Goal: Information Seeking & Learning: Learn about a topic

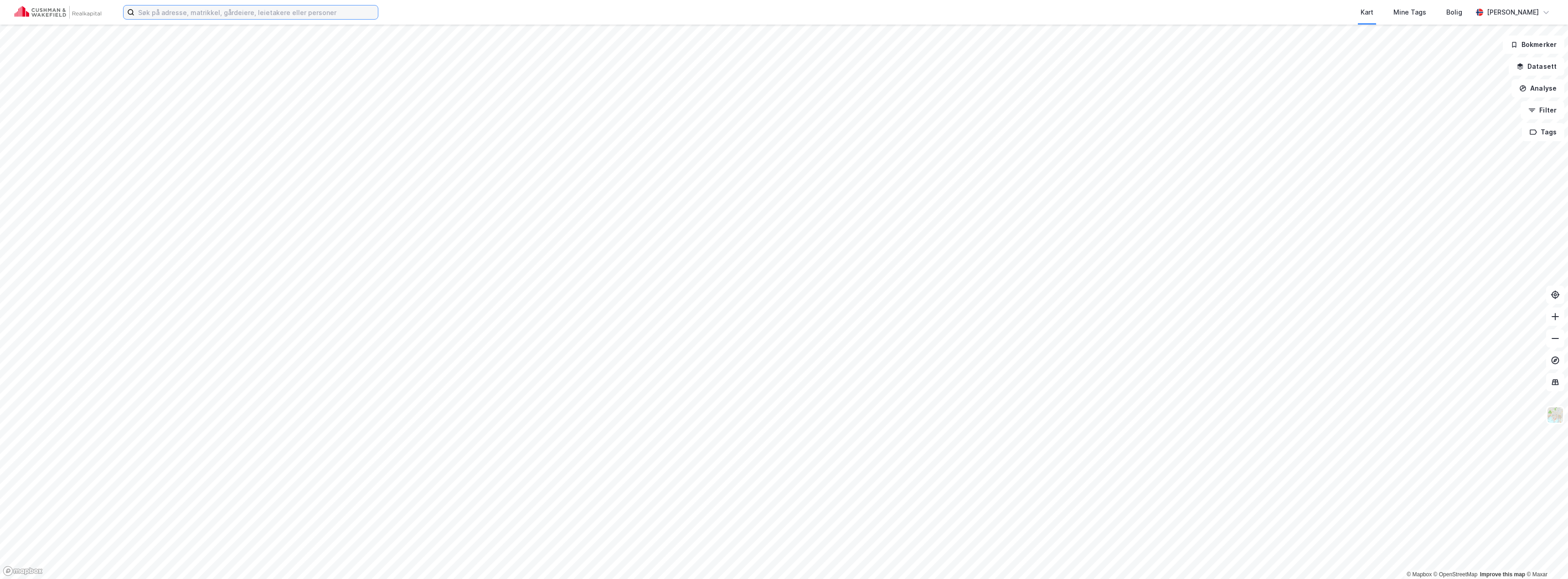
click at [161, 7] on input at bounding box center [255, 12] width 243 height 14
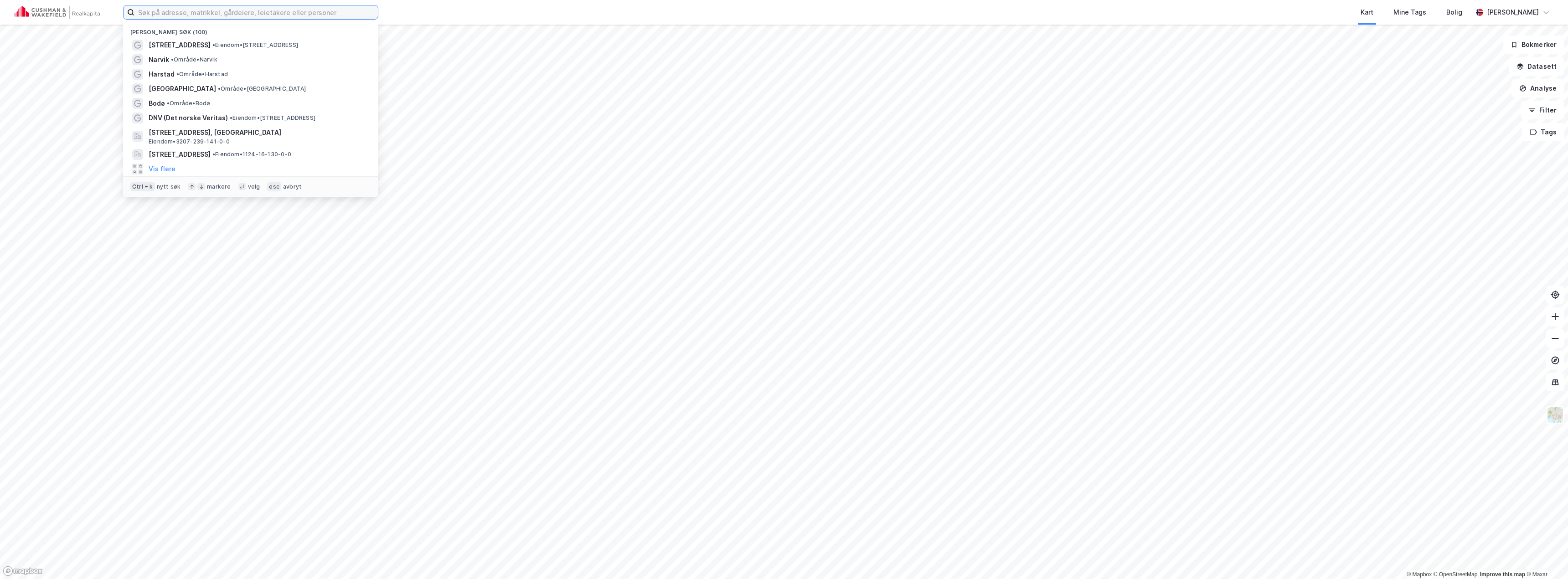
click at [161, 9] on input at bounding box center [255, 12] width 243 height 14
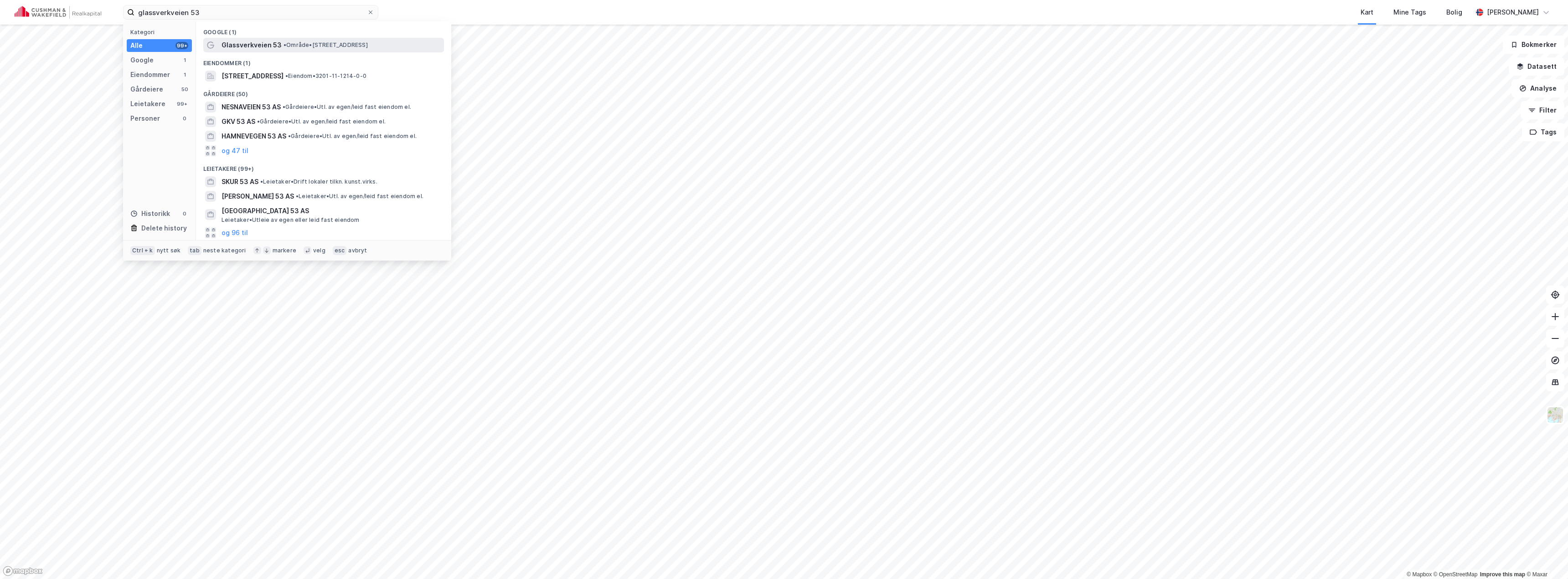
click at [236, 49] on span "Glassverkveien 53" at bounding box center [252, 45] width 61 height 11
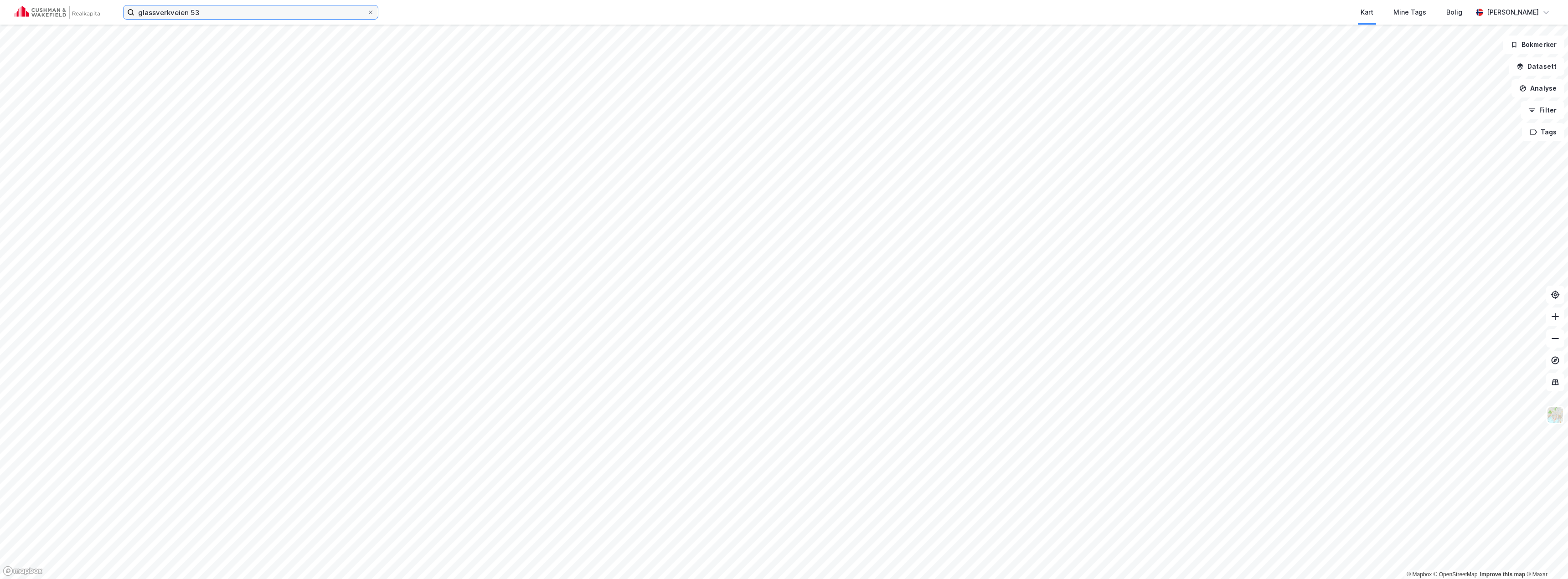
click at [252, 8] on input "glassverkveien 53" at bounding box center [250, 12] width 232 height 14
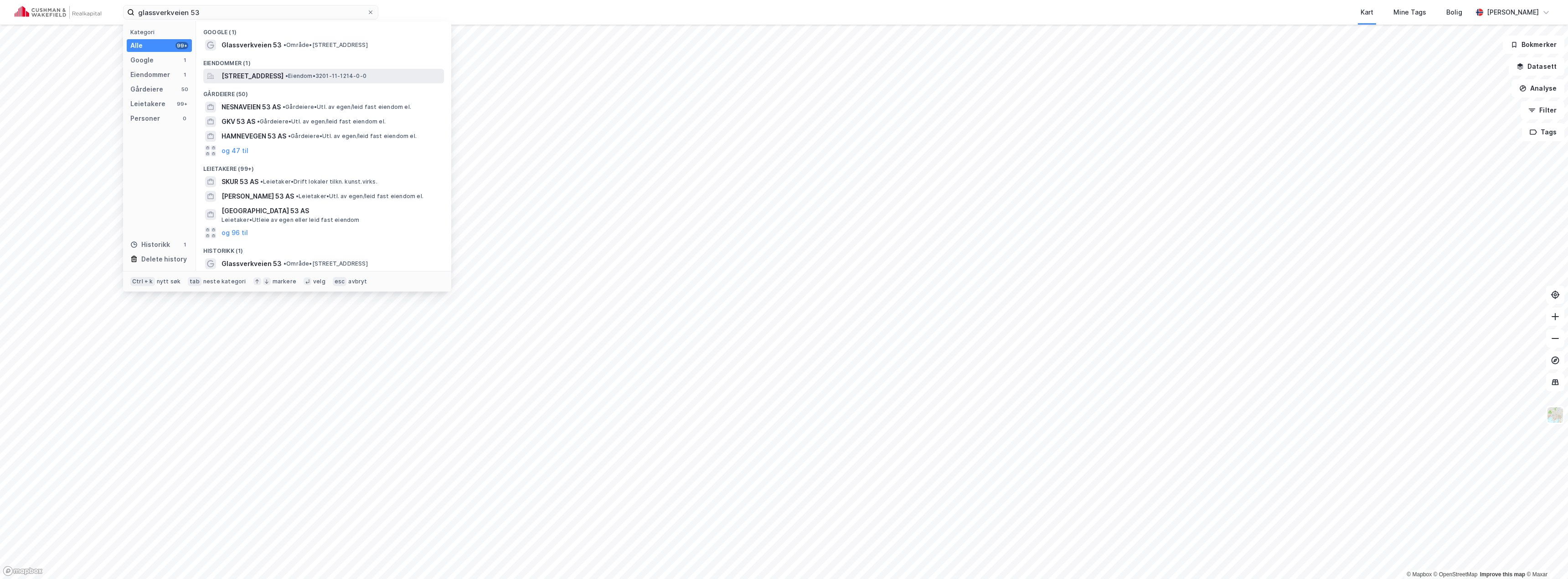
click at [284, 80] on span "[STREET_ADDRESS]" at bounding box center [252, 76] width 62 height 11
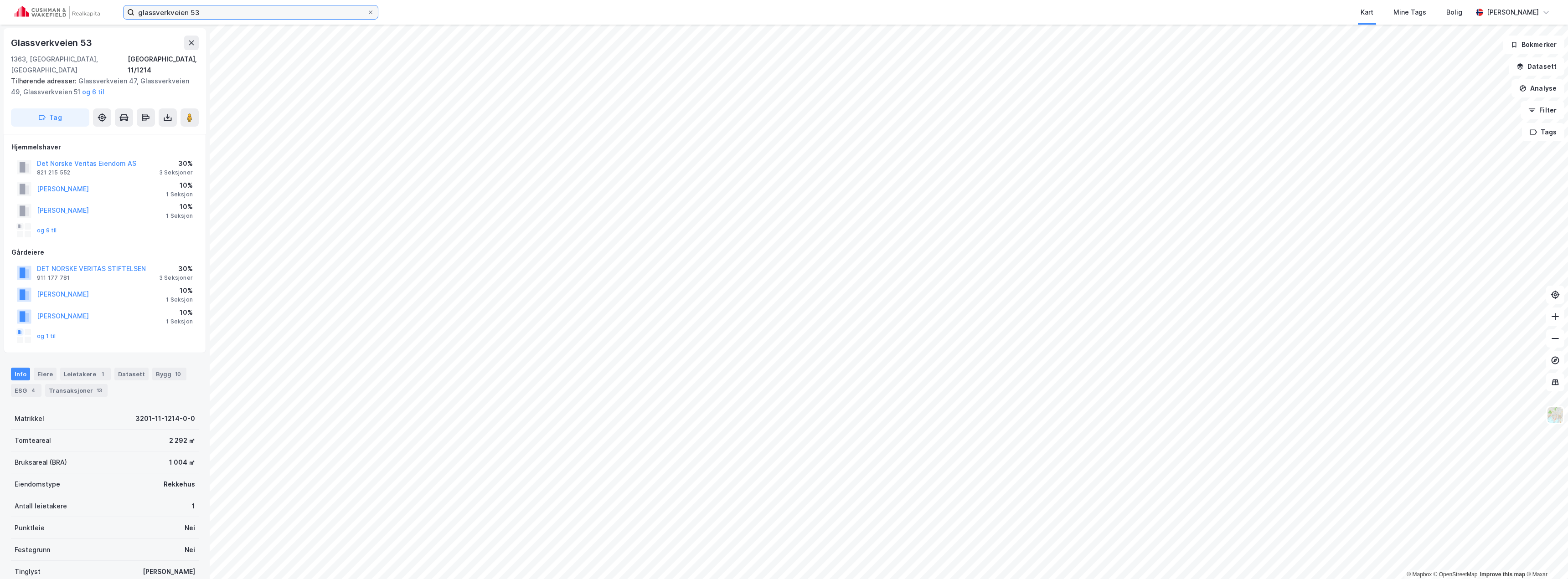
click at [216, 9] on input "glassverkveien 53" at bounding box center [250, 12] width 232 height 14
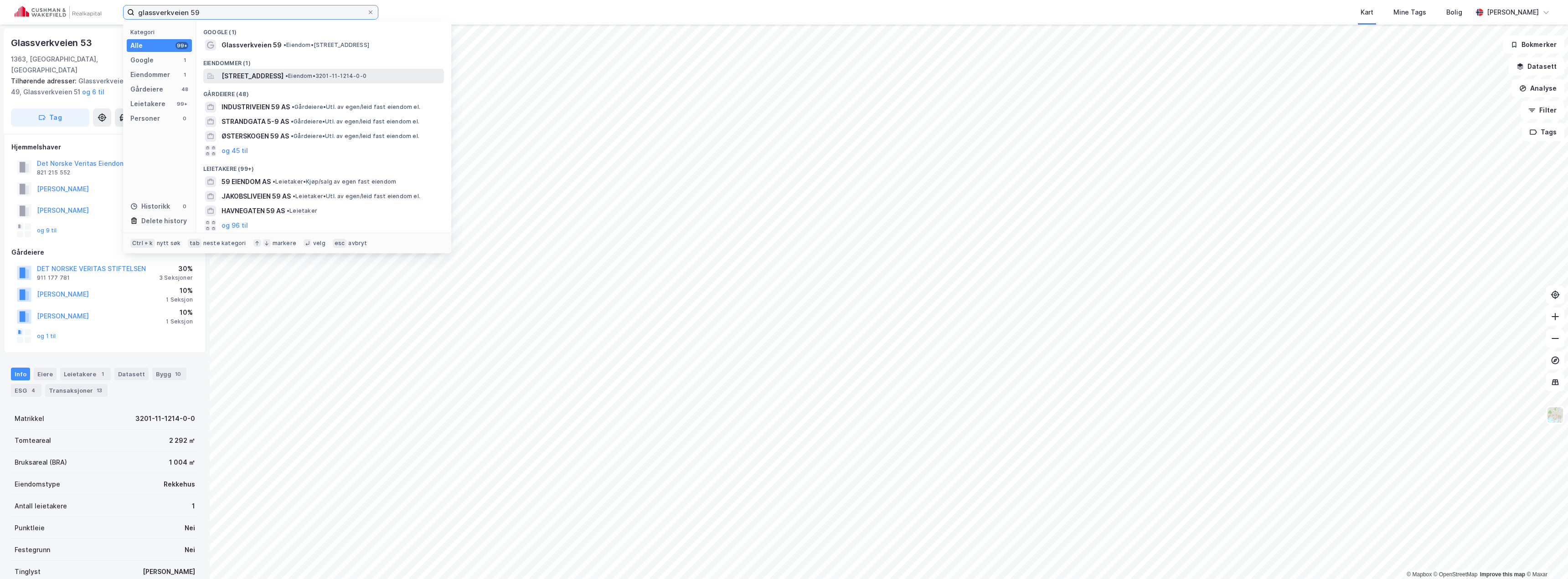
type input "glassverkveien 59"
click at [279, 76] on span "[STREET_ADDRESS]" at bounding box center [252, 76] width 62 height 11
